Goal: Understand process/instructions: Learn how to perform a task or action

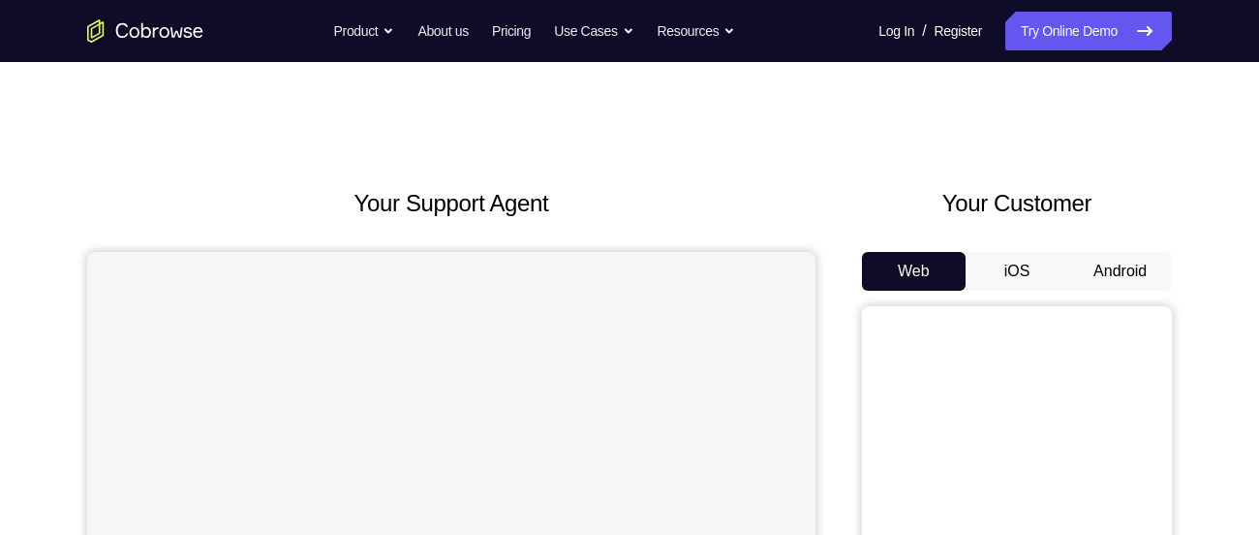
click at [1119, 270] on button "Android" at bounding box center [1120, 271] width 104 height 39
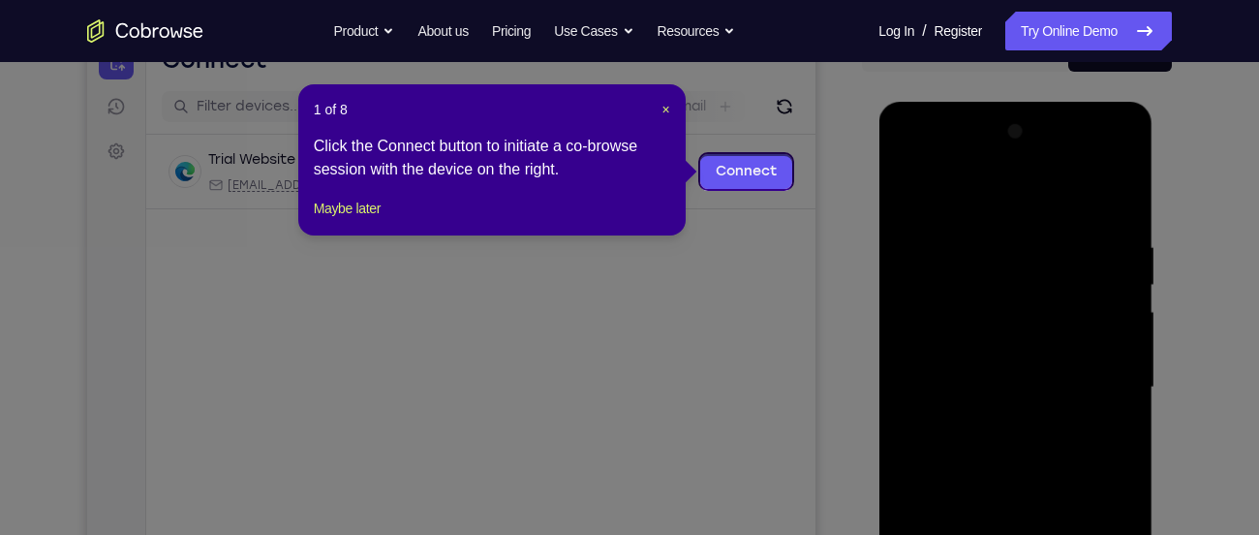
scroll to position [217, 0]
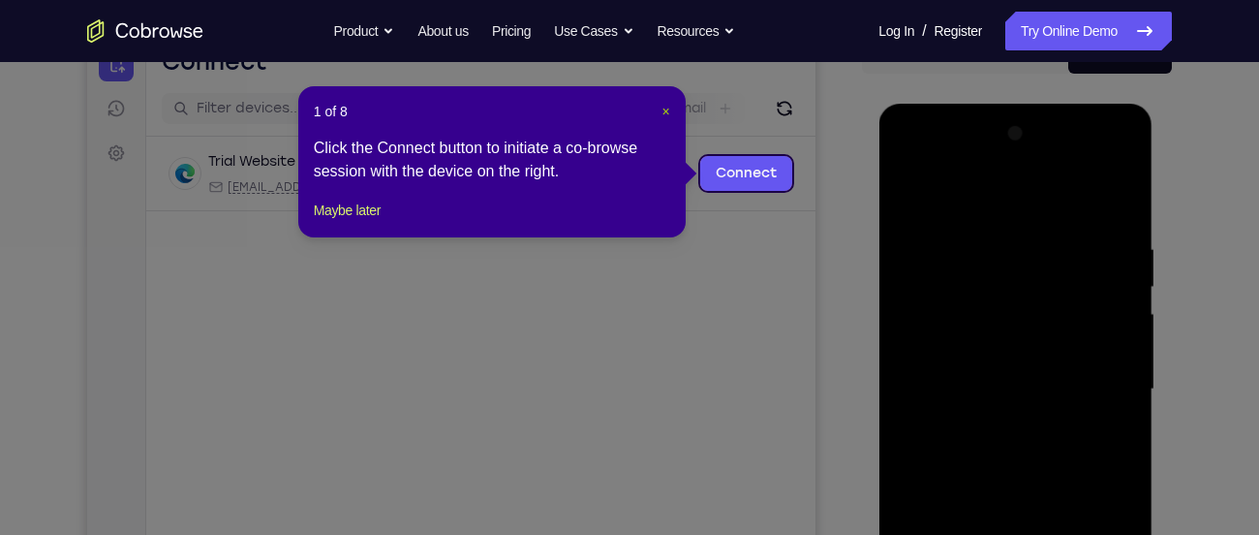
click at [664, 117] on span "×" at bounding box center [666, 111] width 8 height 15
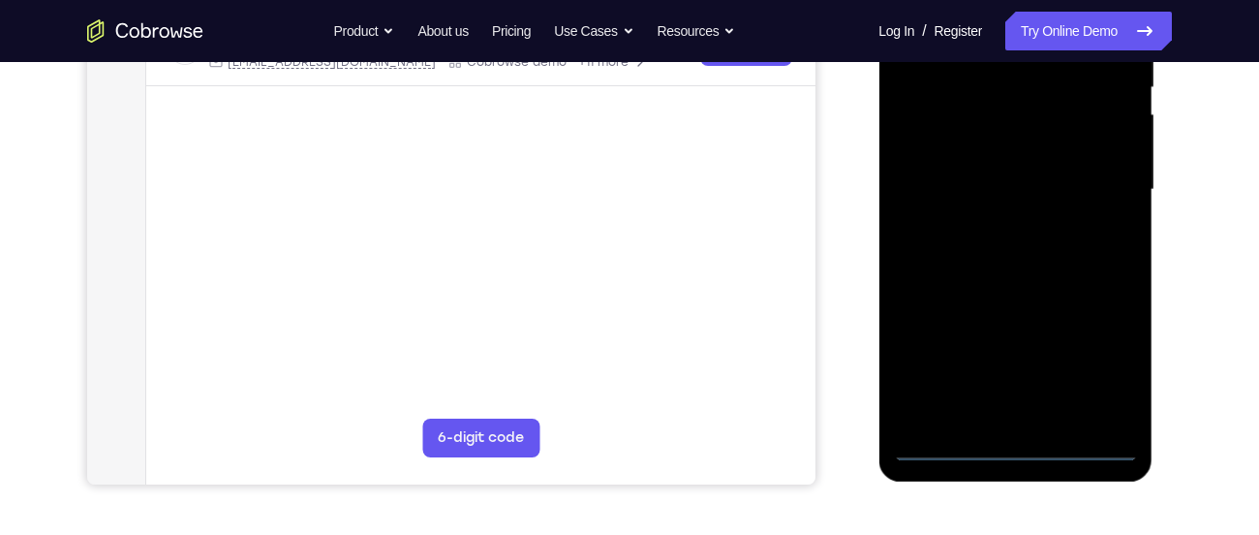
scroll to position [417, 0]
click at [1026, 443] on div at bounding box center [1015, 189] width 244 height 542
click at [1016, 444] on div at bounding box center [1015, 189] width 244 height 542
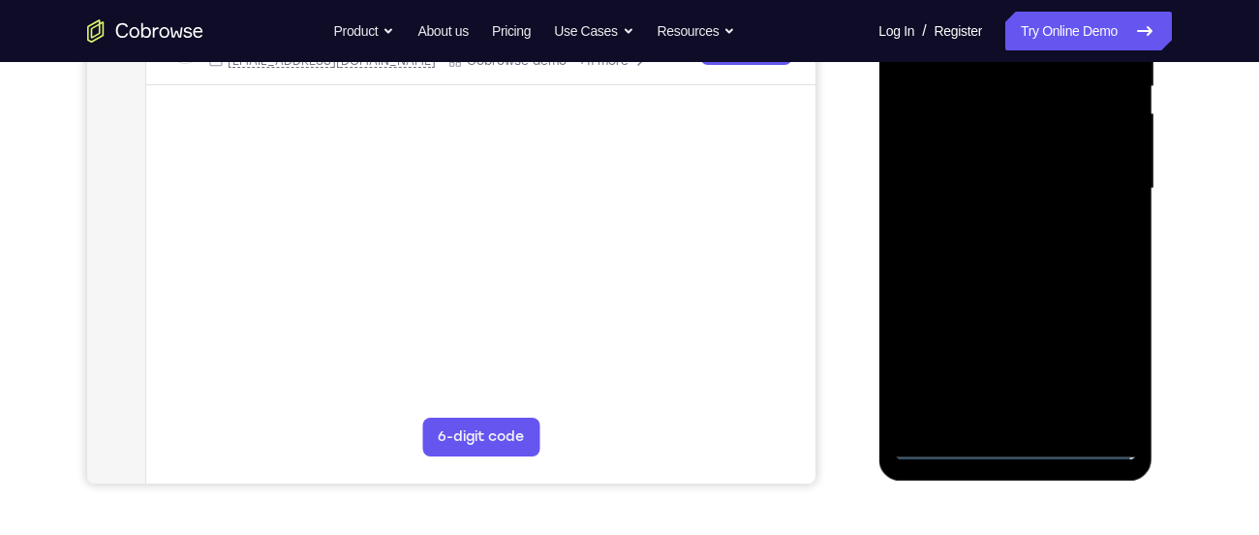
click at [1118, 356] on div at bounding box center [1015, 189] width 244 height 542
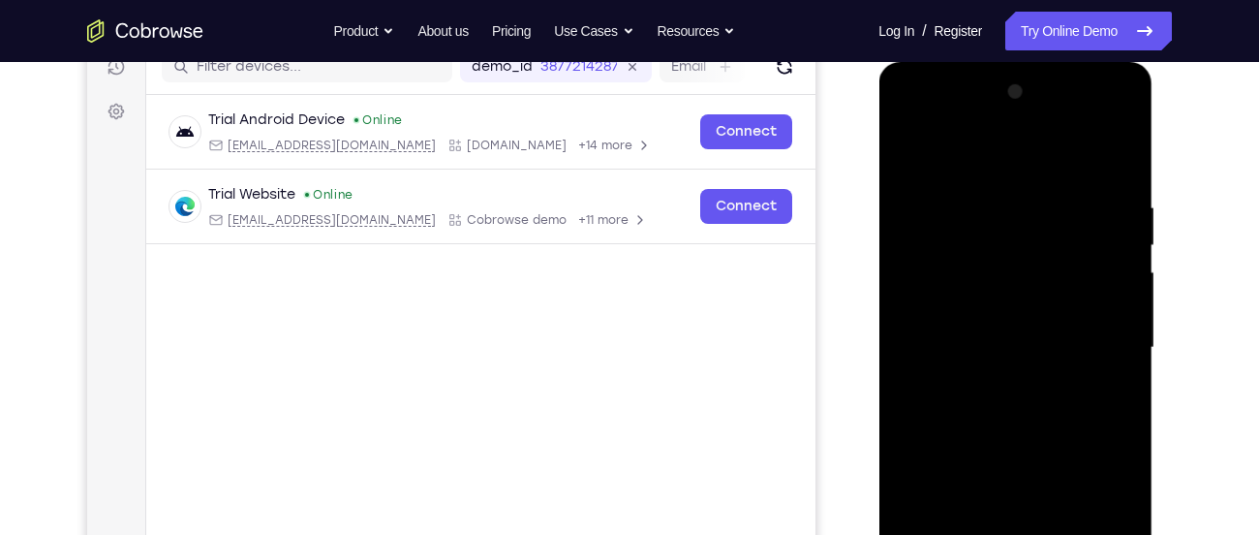
scroll to position [258, 0]
click at [980, 147] on div at bounding box center [1015, 348] width 244 height 542
click at [1113, 358] on div at bounding box center [1015, 348] width 244 height 542
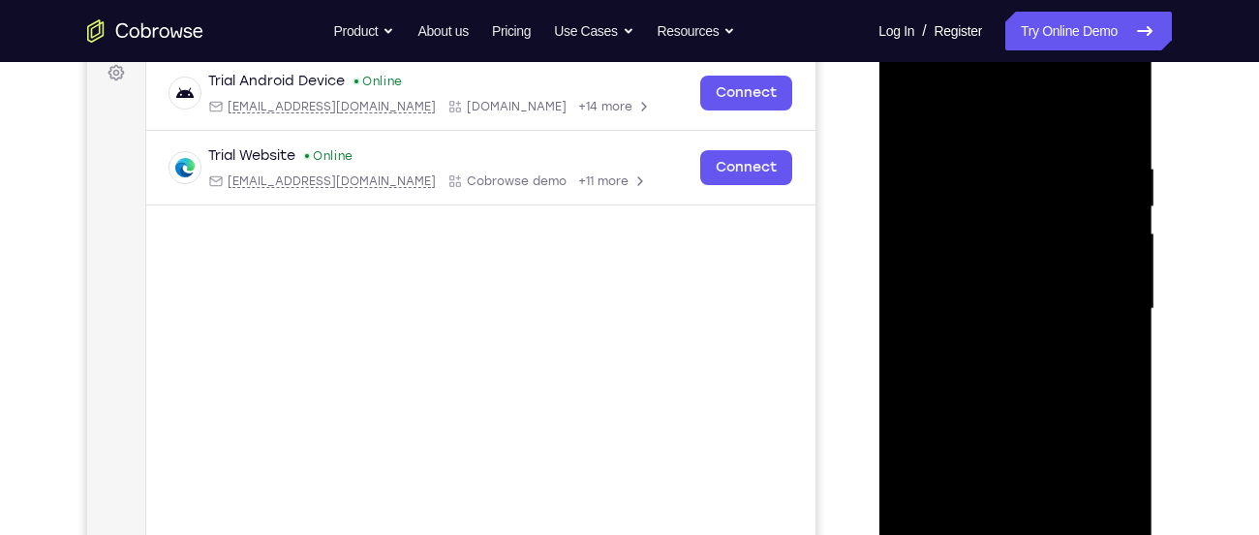
scroll to position [298, 0]
click at [988, 348] on div at bounding box center [1015, 308] width 244 height 542
click at [1004, 292] on div at bounding box center [1015, 308] width 244 height 542
click at [970, 273] on div at bounding box center [1015, 308] width 244 height 542
click at [997, 295] on div at bounding box center [1015, 308] width 244 height 542
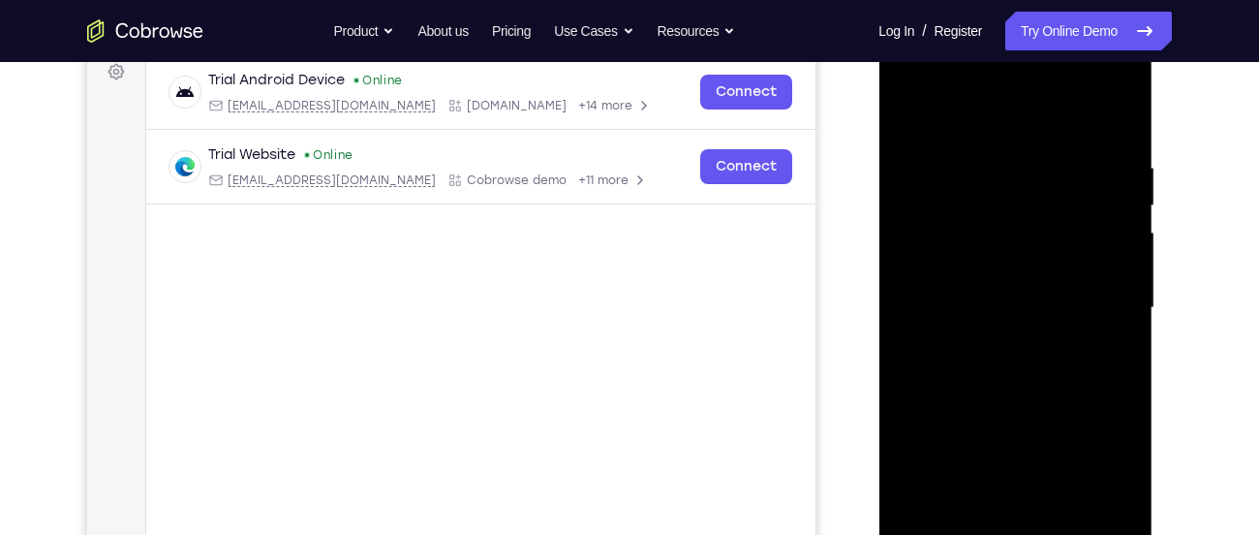
click at [997, 305] on div at bounding box center [1015, 308] width 244 height 542
click at [1001, 364] on div at bounding box center [1015, 308] width 244 height 542
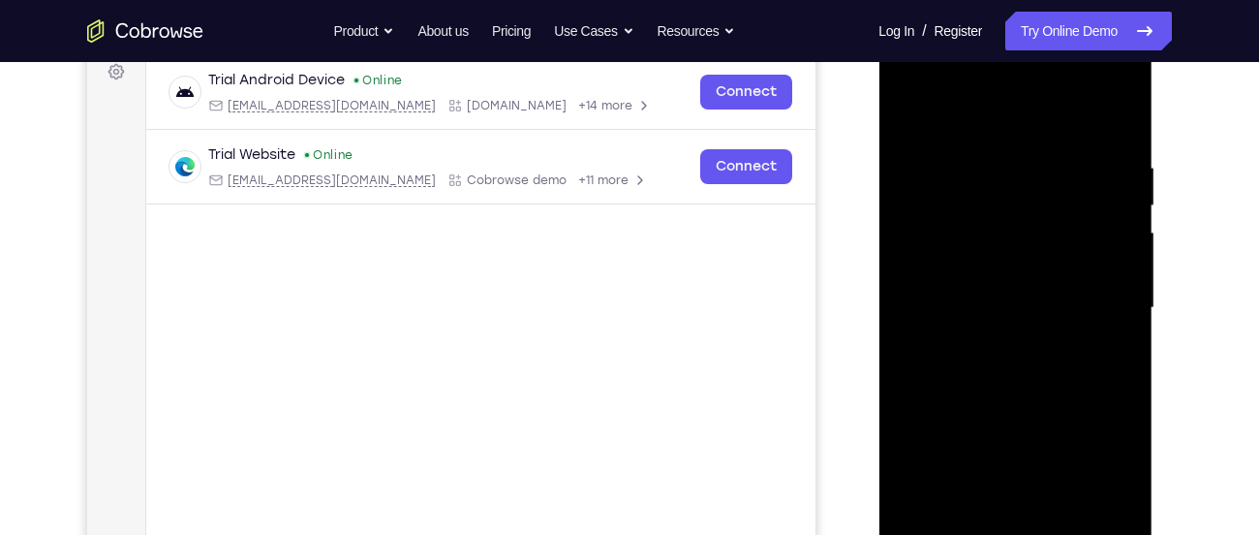
click at [1001, 364] on div at bounding box center [1015, 308] width 244 height 542
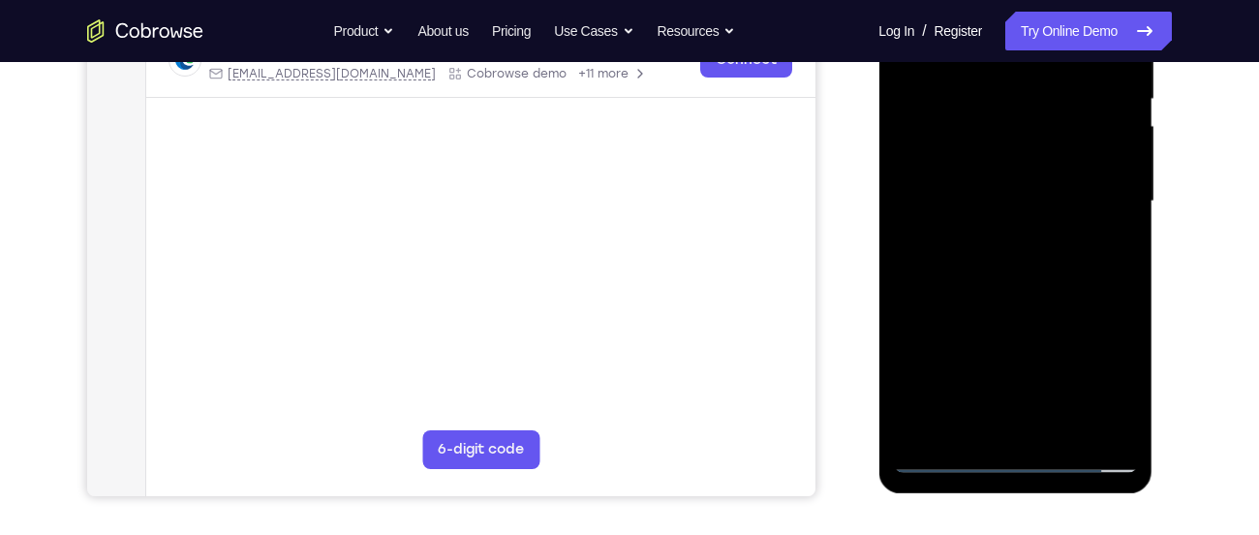
scroll to position [404, 0]
click at [1010, 283] on div at bounding box center [1015, 202] width 244 height 542
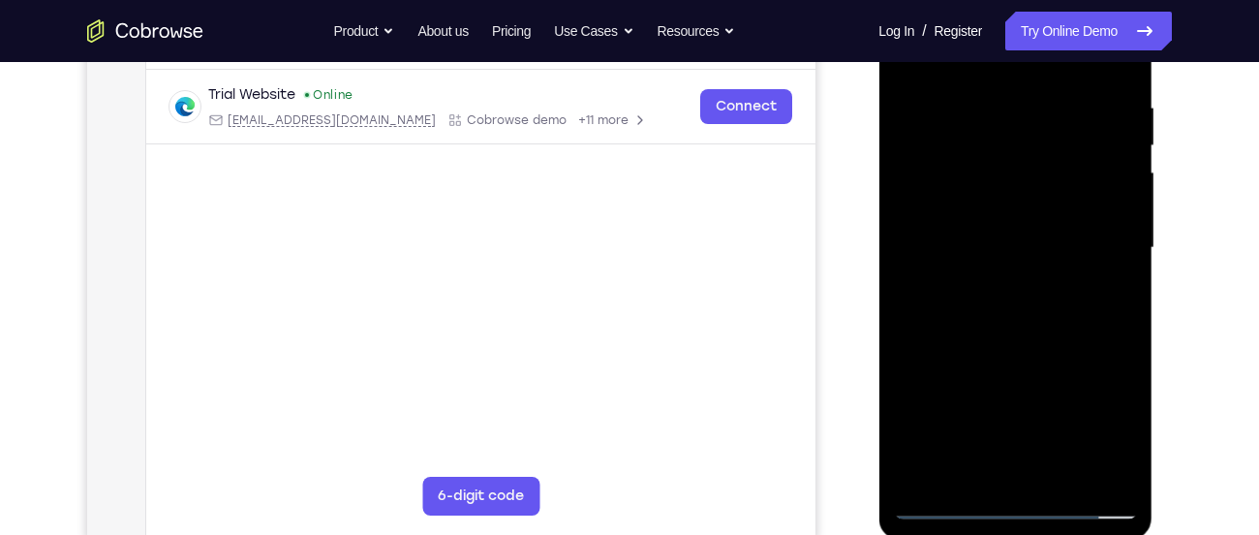
scroll to position [344, 0]
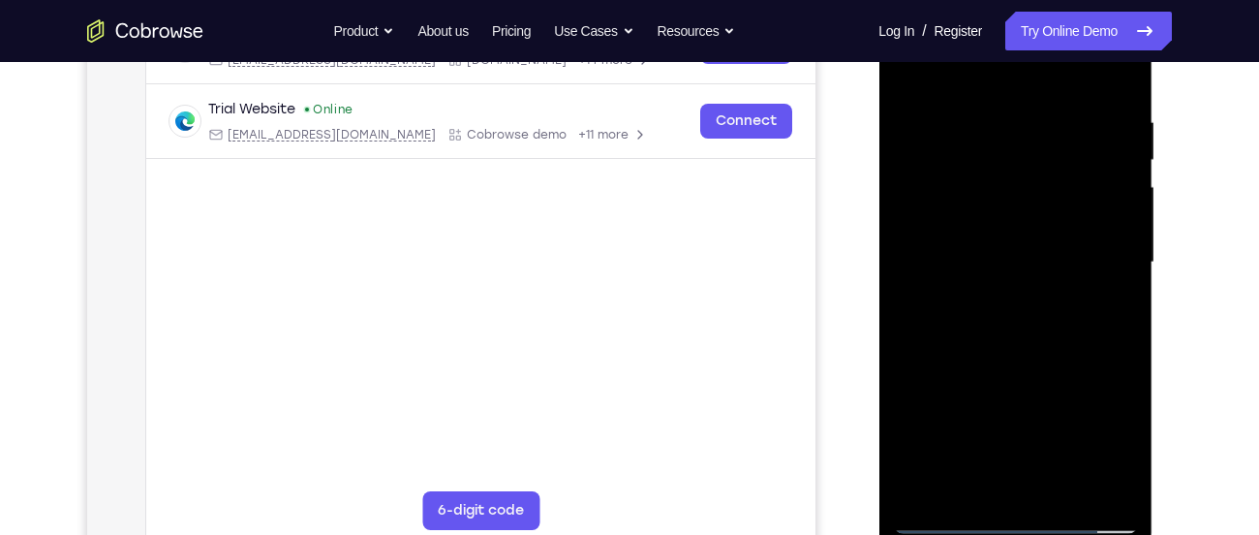
click at [969, 490] on div at bounding box center [1015, 262] width 244 height 542
click at [1002, 70] on div at bounding box center [1015, 262] width 244 height 542
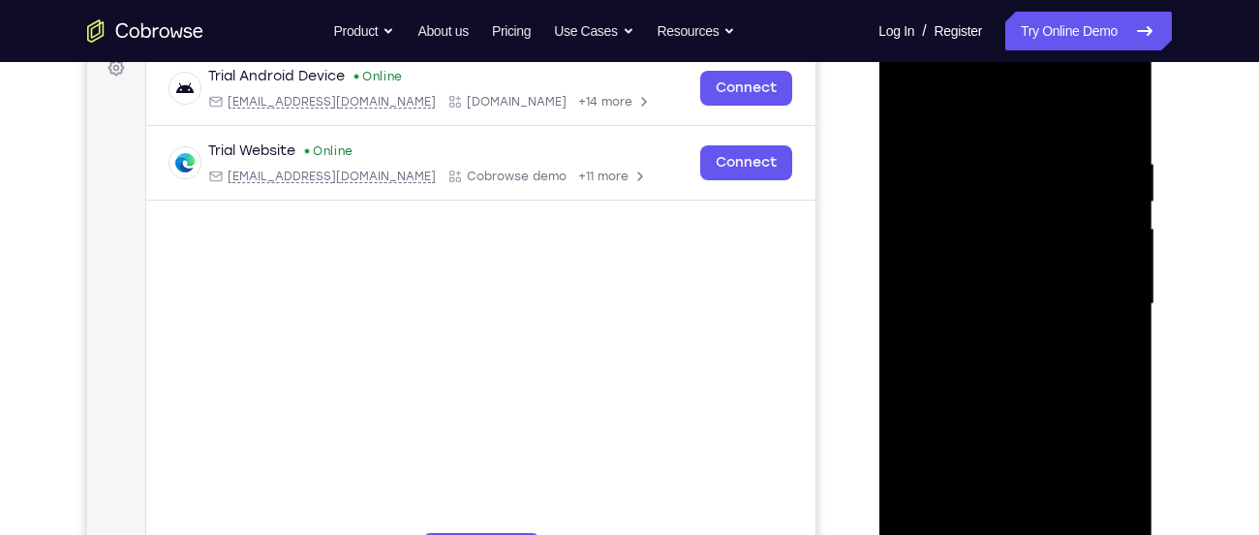
scroll to position [293, 0]
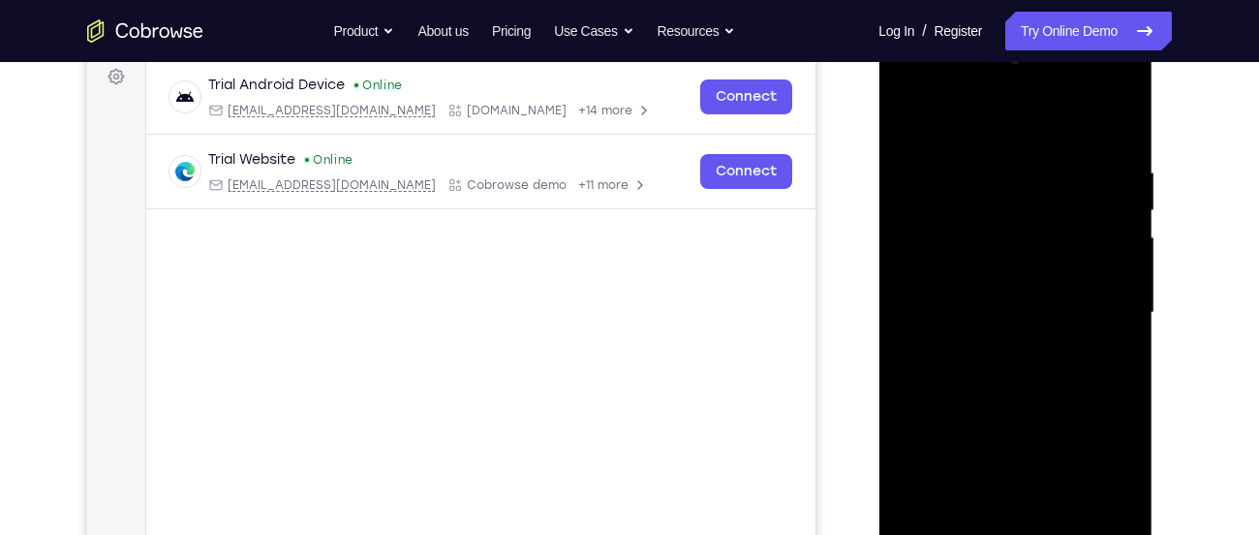
click at [957, 181] on div at bounding box center [1015, 313] width 244 height 542
click at [908, 112] on div at bounding box center [1015, 313] width 244 height 542
click at [1084, 112] on div at bounding box center [1015, 313] width 244 height 542
click at [1124, 170] on div at bounding box center [1015, 313] width 244 height 542
